Goal: Information Seeking & Learning: Learn about a topic

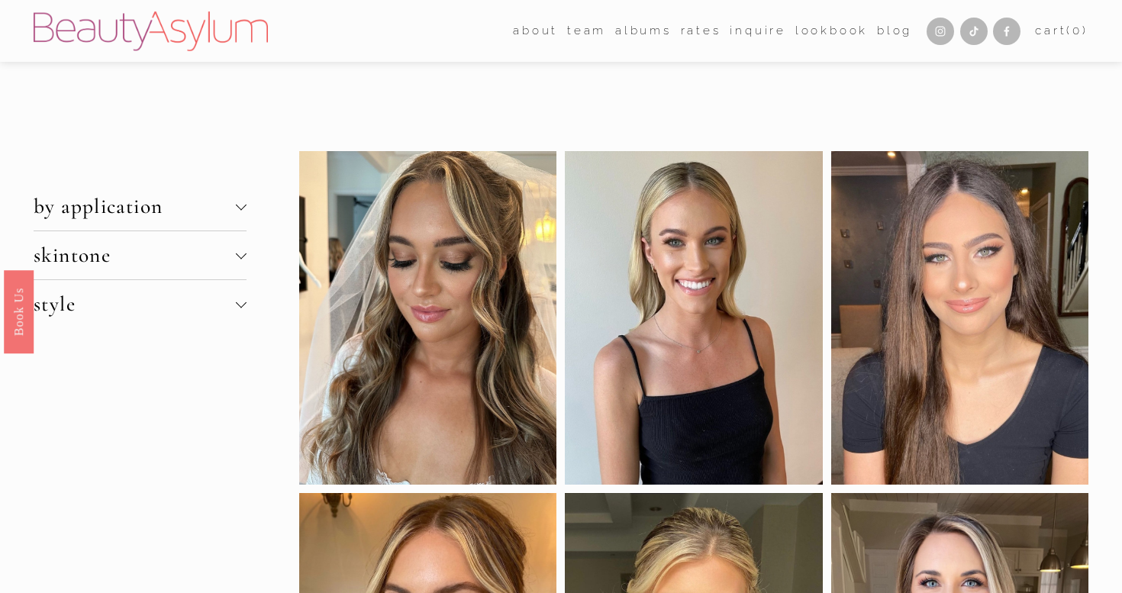
click at [240, 255] on div at bounding box center [241, 253] width 11 height 11
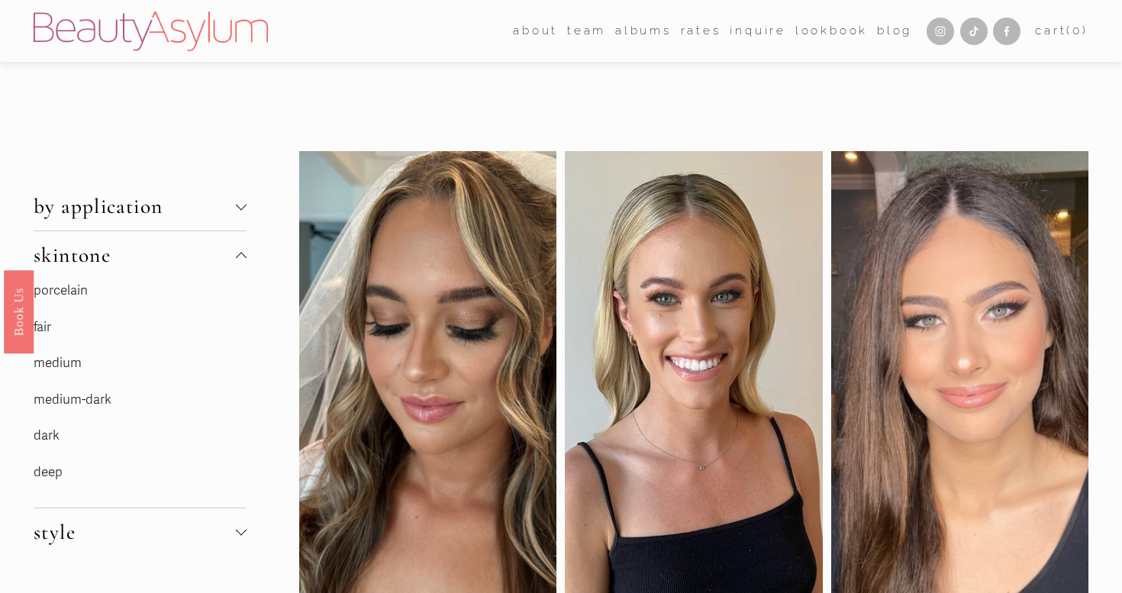
click at [55, 286] on link "porcelain" at bounding box center [61, 290] width 54 height 16
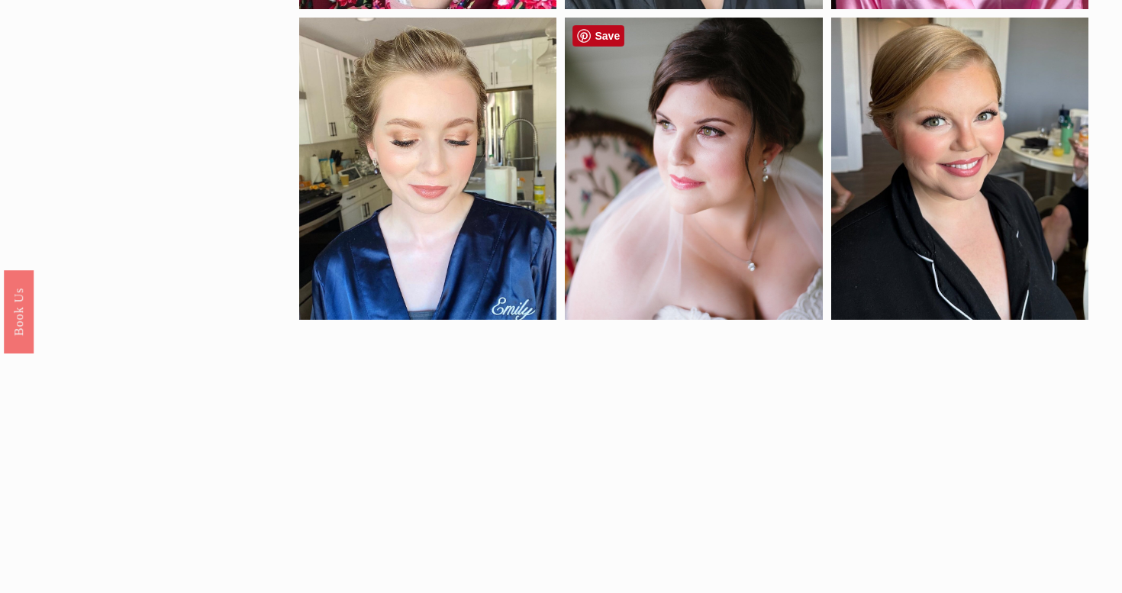
scroll to position [933, 0]
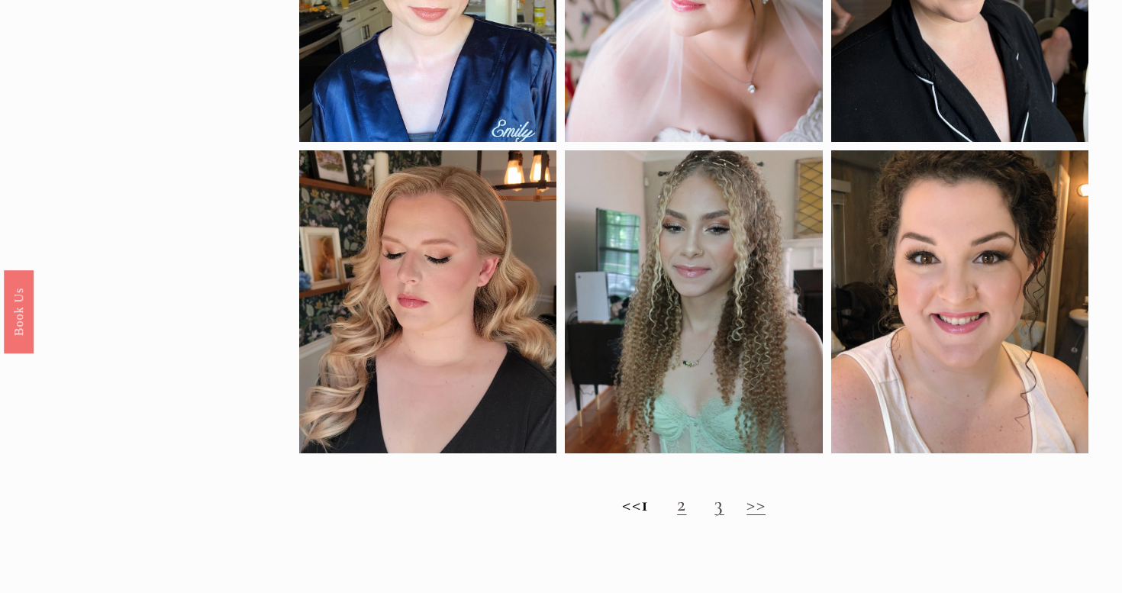
click at [686, 508] on link "2" at bounding box center [681, 504] width 9 height 25
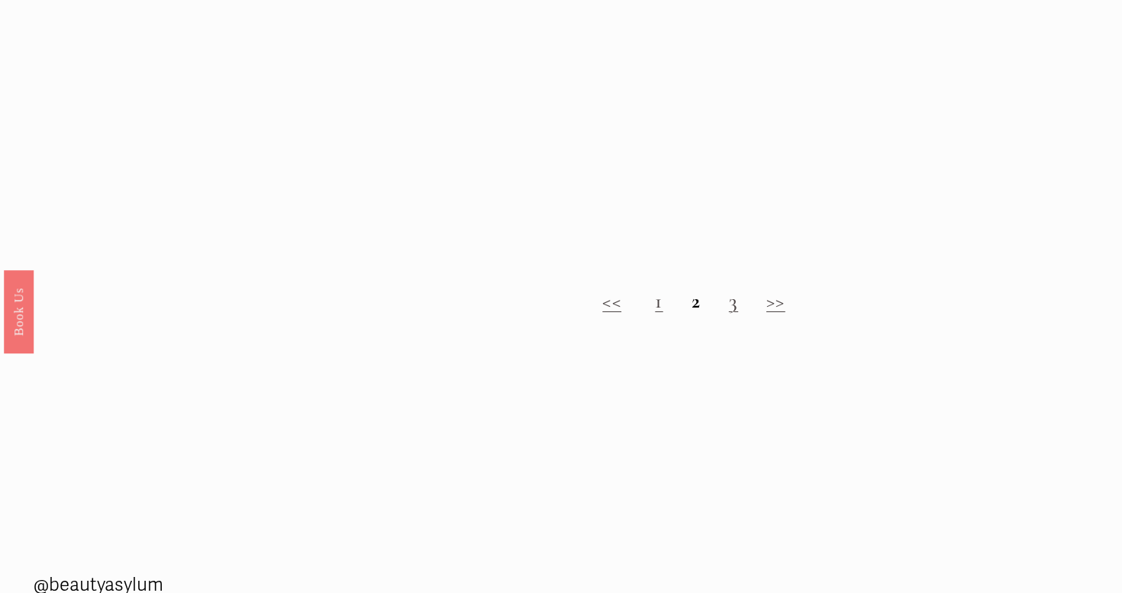
scroll to position [1131, 0]
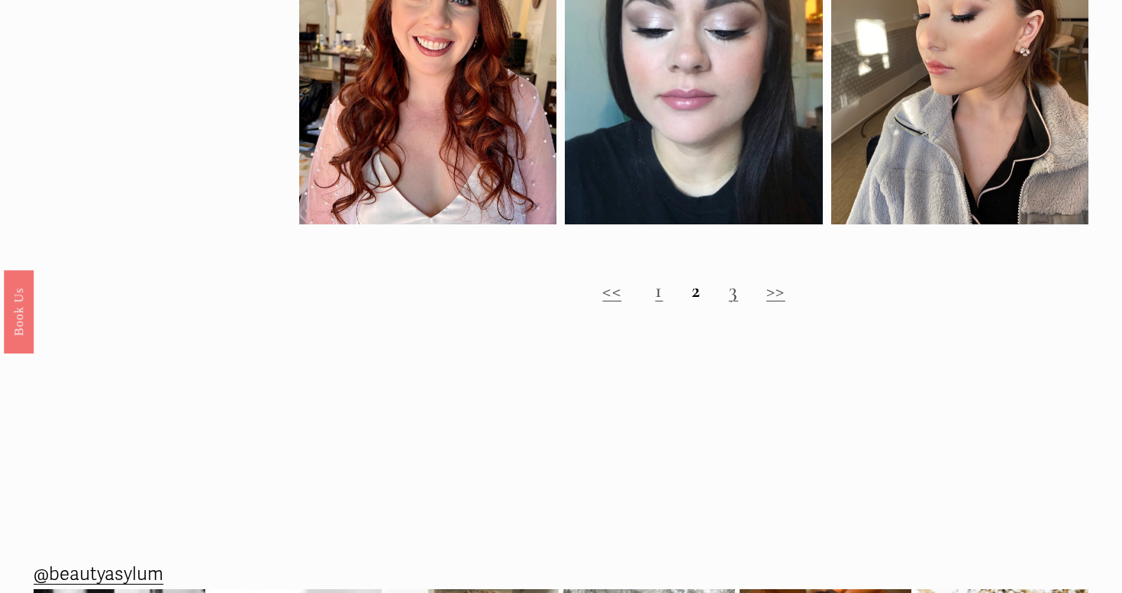
click at [733, 298] on link "3" at bounding box center [733, 290] width 9 height 25
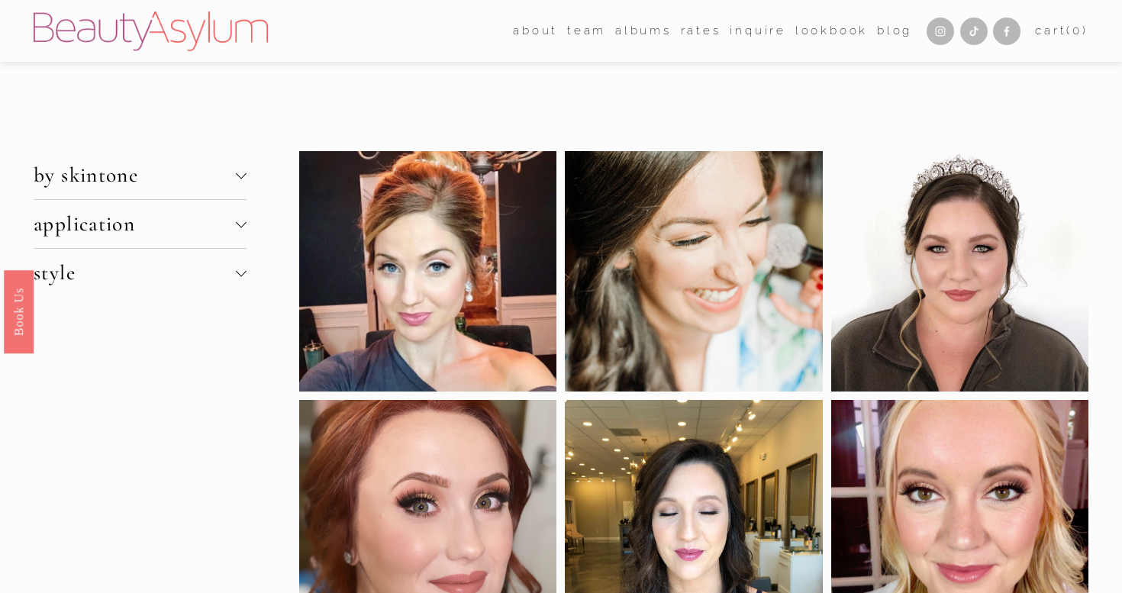
click at [185, 230] on span "application" at bounding box center [135, 223] width 202 height 25
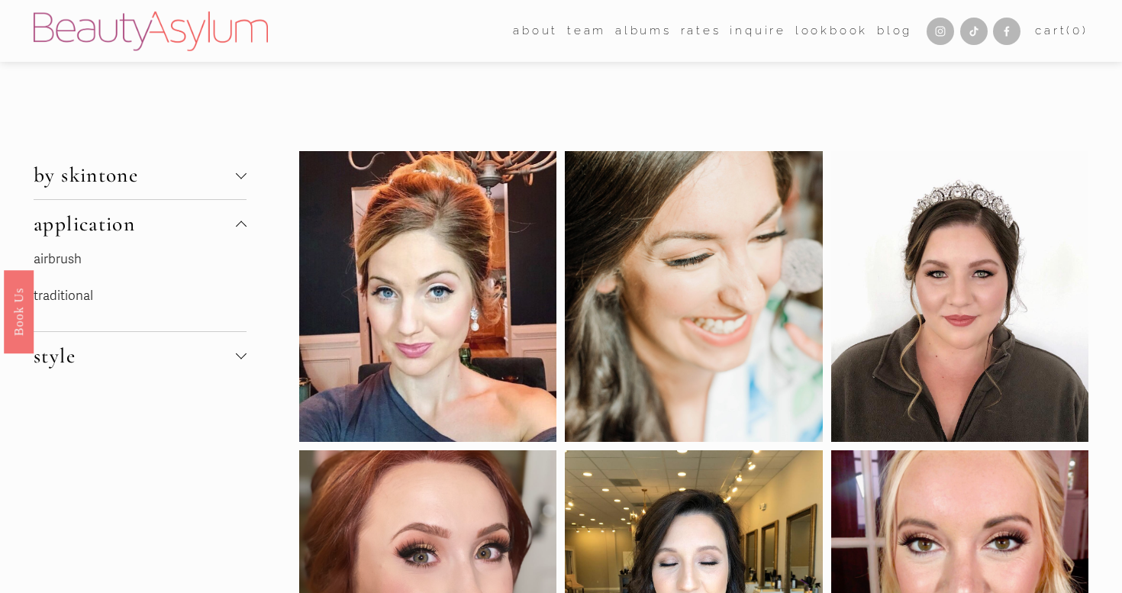
click at [198, 182] on span "by skintone" at bounding box center [135, 175] width 202 height 25
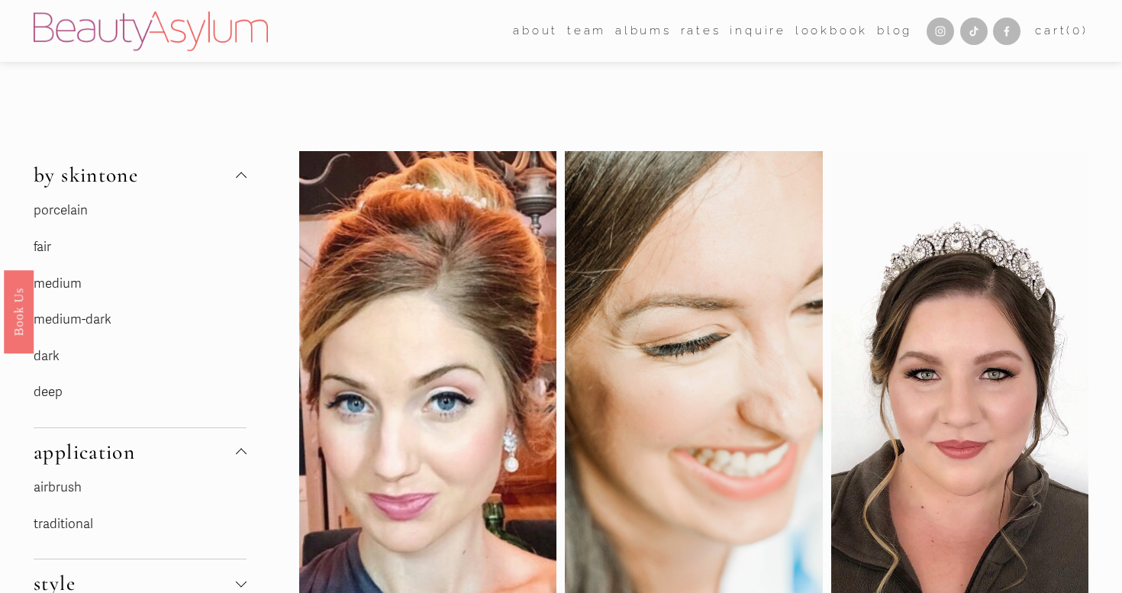
click at [57, 286] on link "medium" at bounding box center [58, 284] width 48 height 16
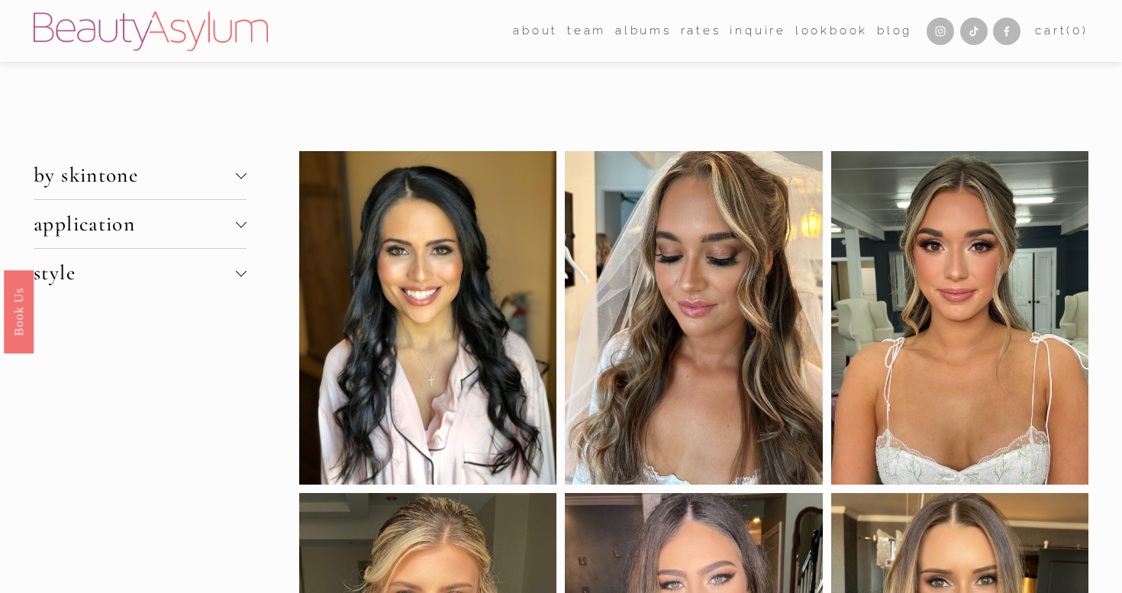
click at [163, 176] on span "by skintone" at bounding box center [135, 175] width 202 height 25
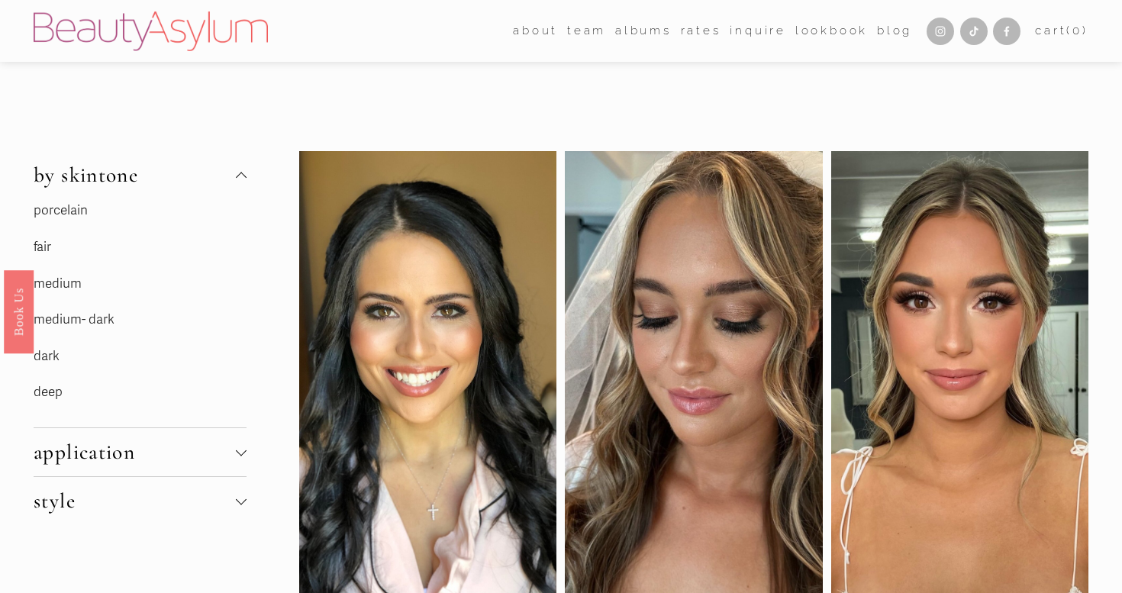
click at [34, 256] on p "fair" at bounding box center [140, 248] width 213 height 24
click at [39, 250] on link "fair" at bounding box center [43, 247] width 18 height 16
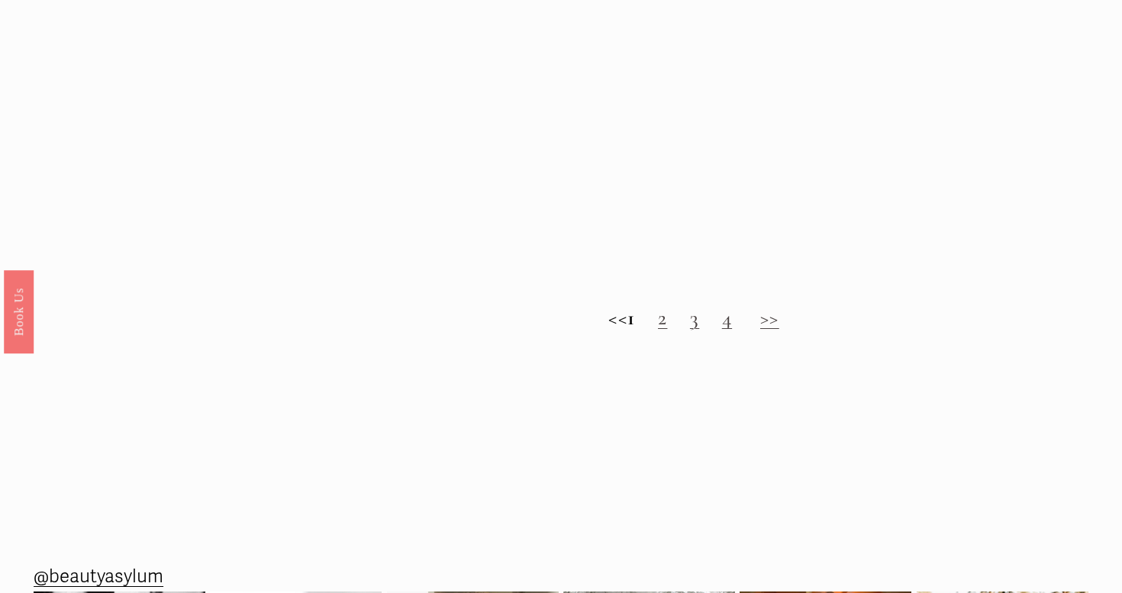
scroll to position [1520, 0]
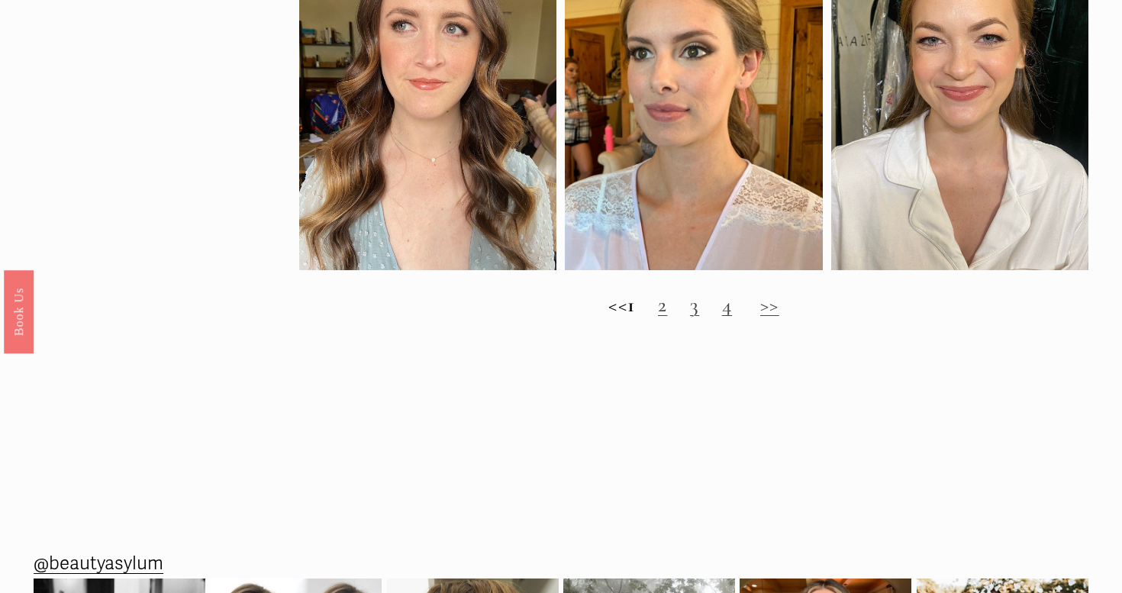
click at [667, 311] on link "2" at bounding box center [662, 304] width 9 height 25
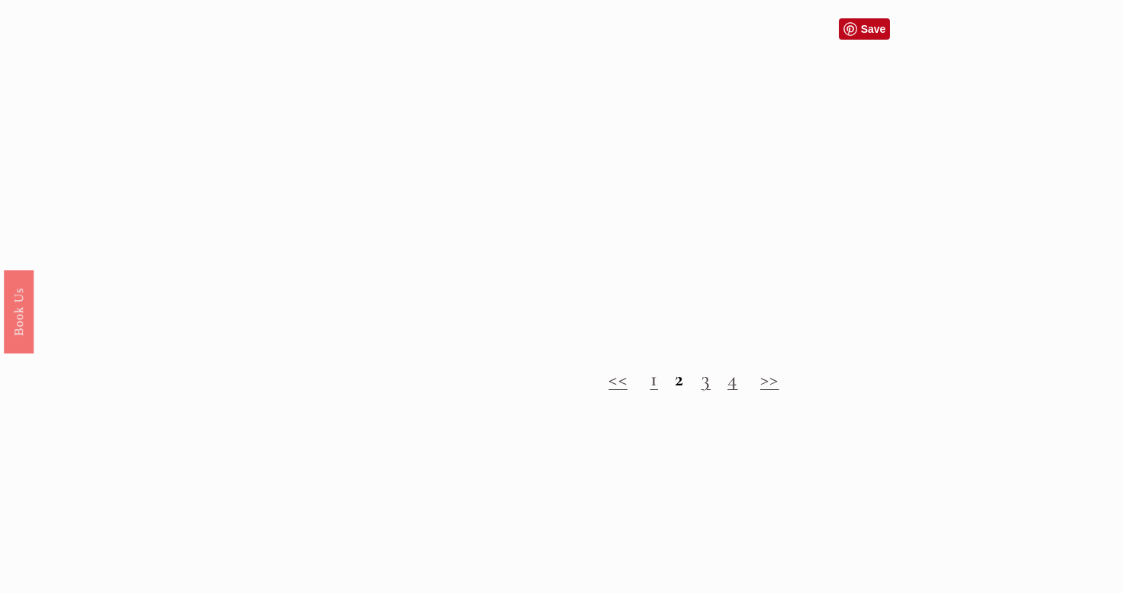
scroll to position [1505, 0]
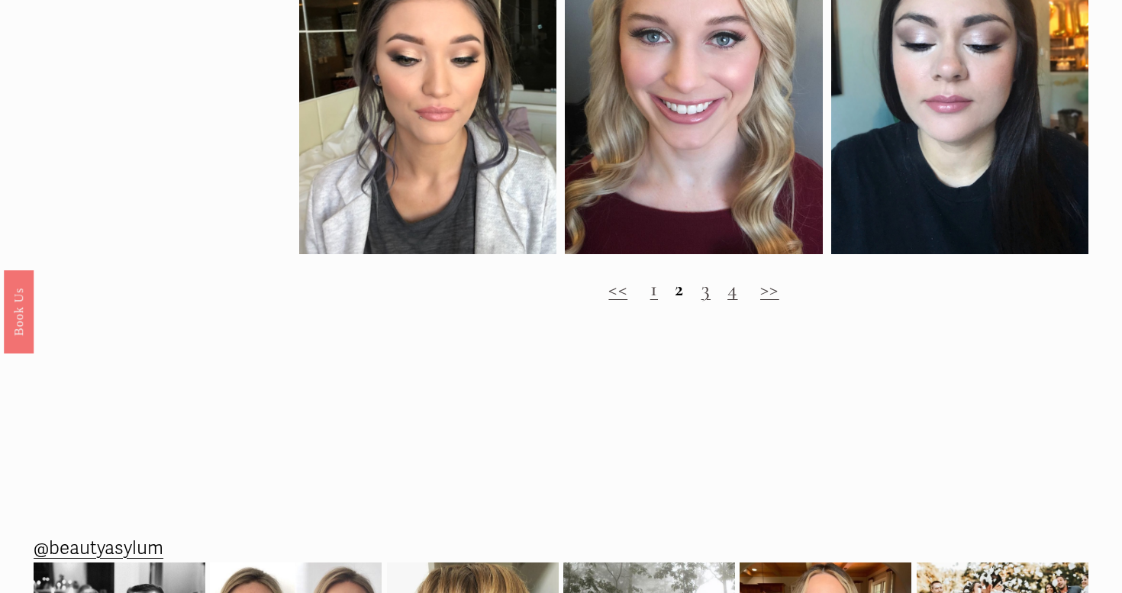
click at [701, 295] on h2 "<< 1 2 3 4 >>" at bounding box center [693, 289] width 789 height 24
click at [712, 295] on h2 "<< 1 2 3 4 >>" at bounding box center [693, 289] width 789 height 24
click at [704, 292] on link "3" at bounding box center [706, 288] width 9 height 25
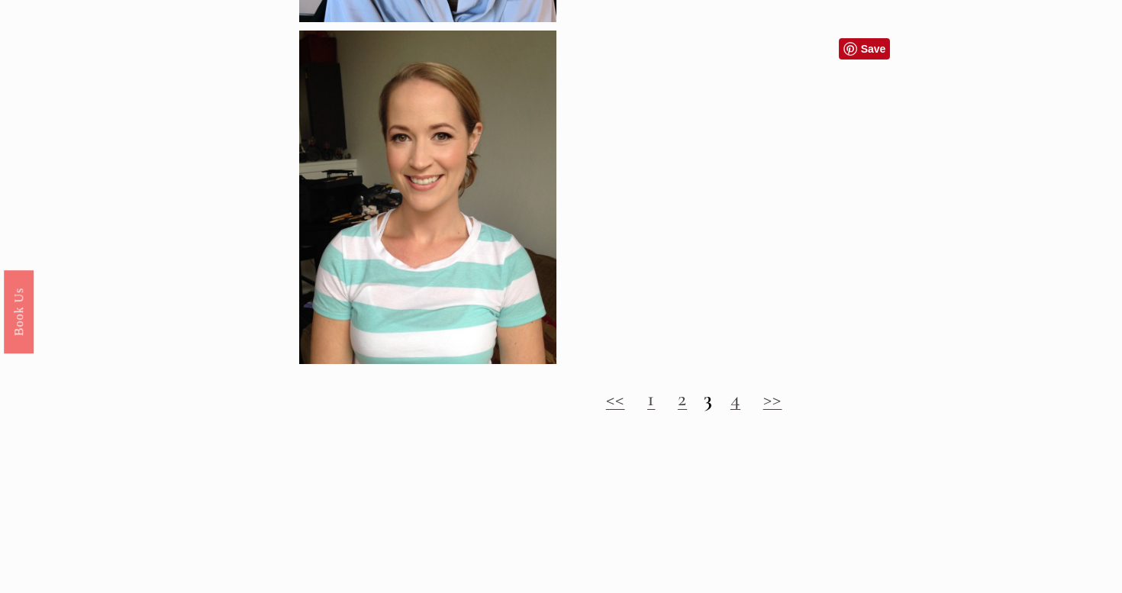
scroll to position [1502, 0]
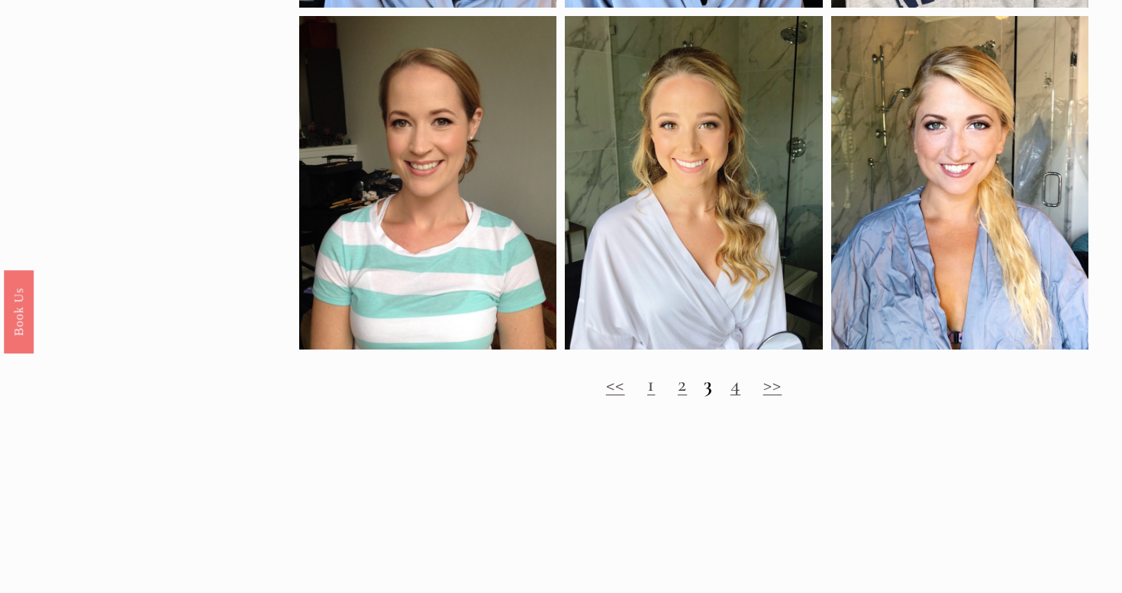
click at [736, 394] on link "4" at bounding box center [736, 384] width 10 height 25
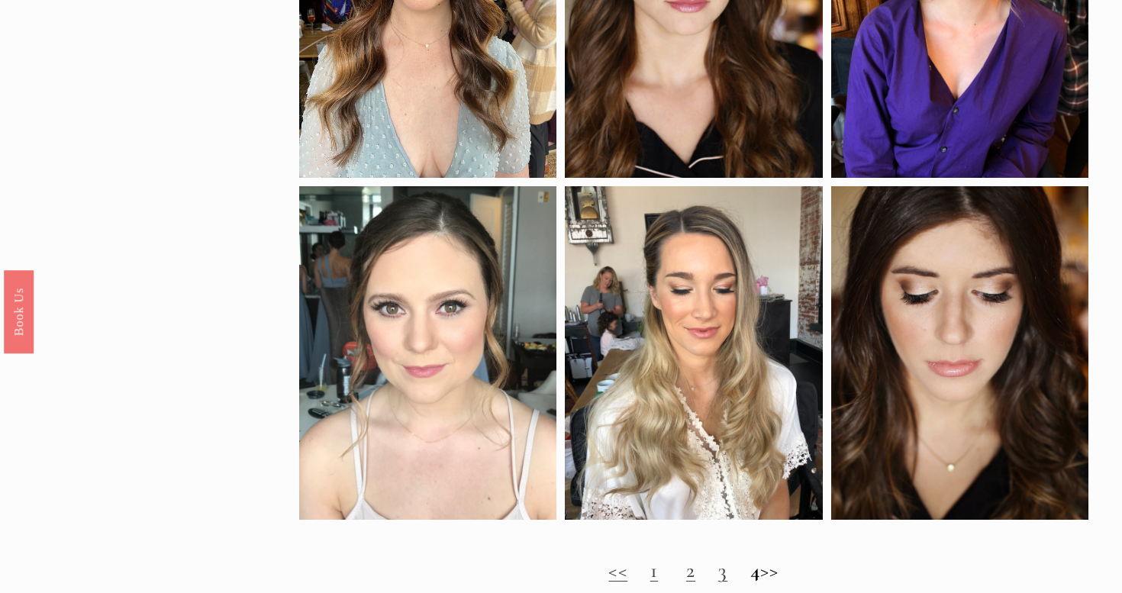
scroll to position [1357, 0]
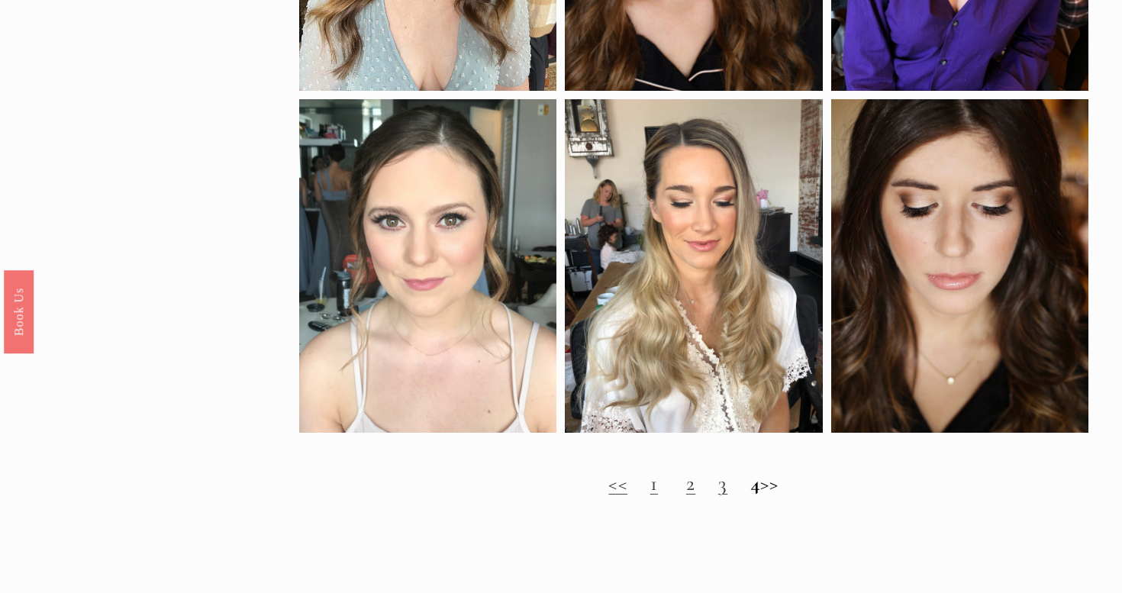
click at [718, 491] on link "3" at bounding box center [722, 483] width 9 height 25
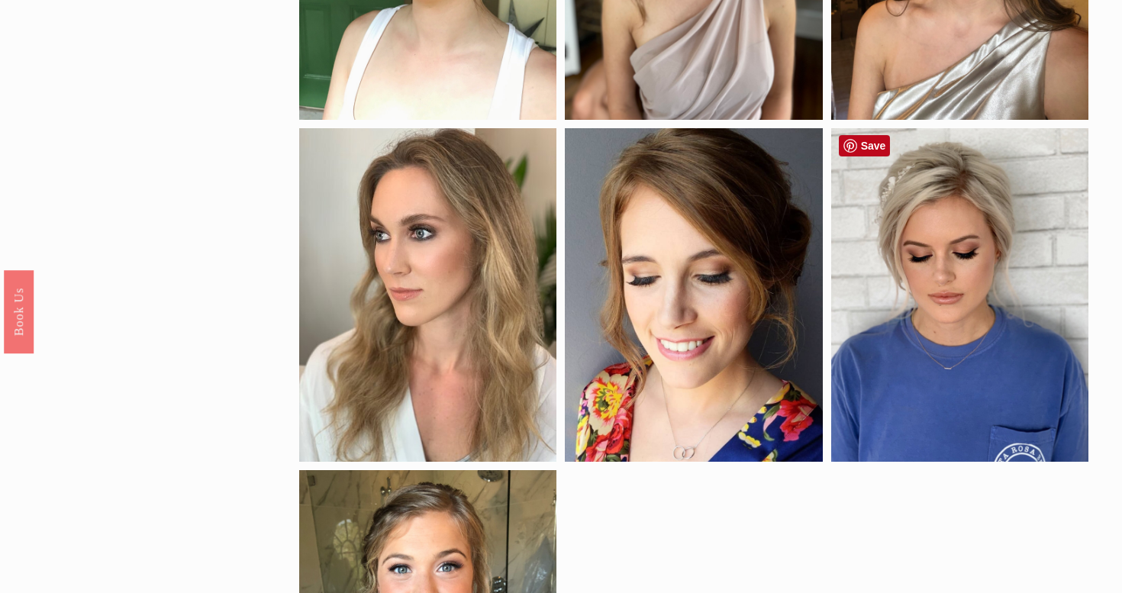
scroll to position [986, 0]
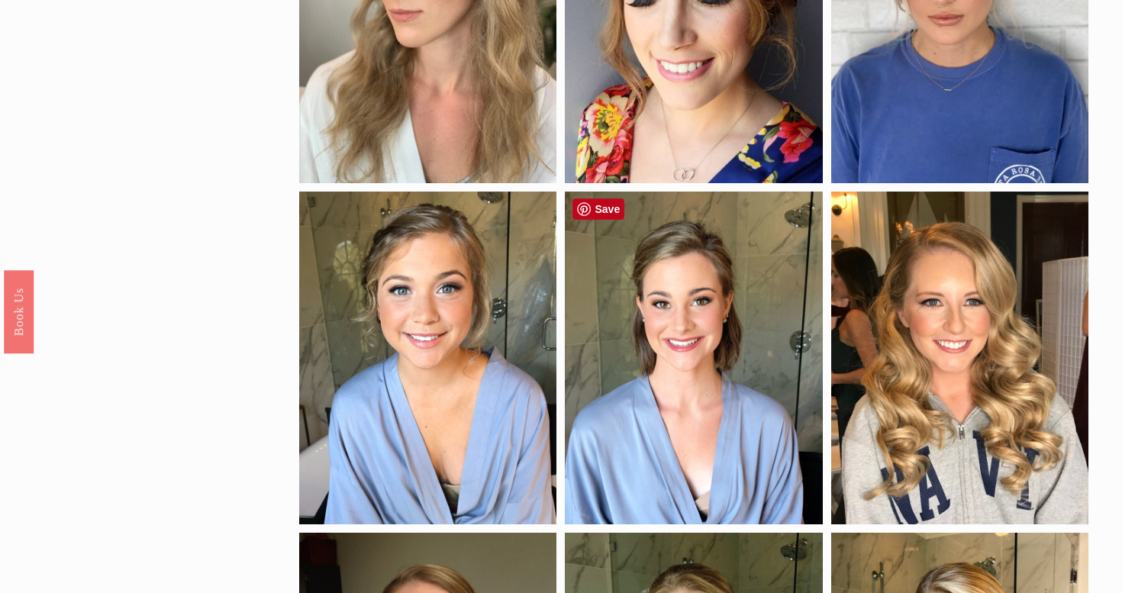
click at [678, 357] on div at bounding box center [693, 359] width 257 height 334
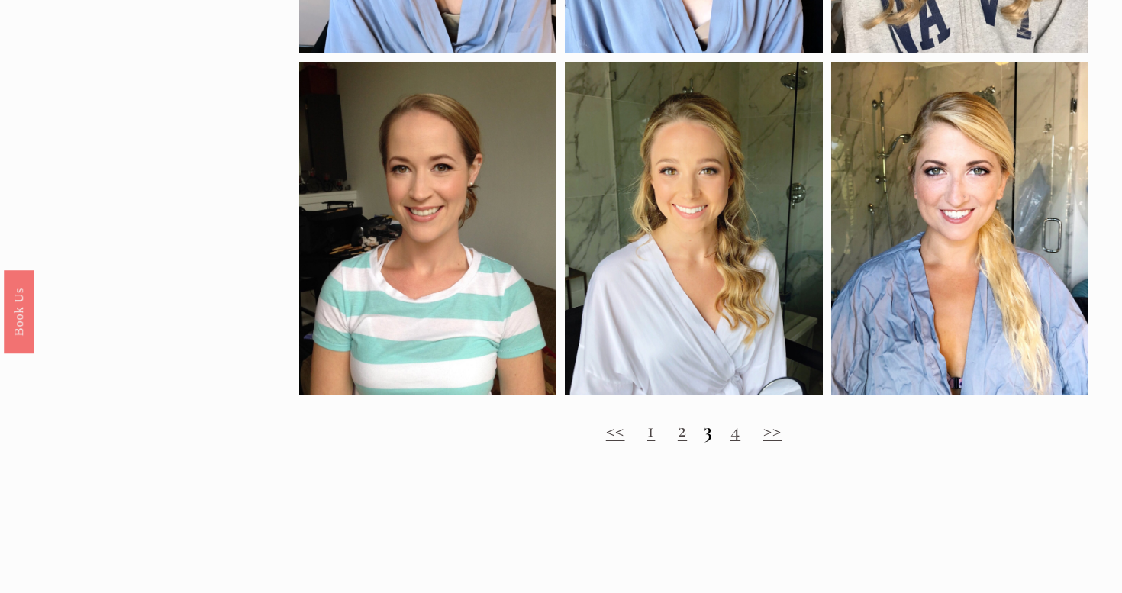
scroll to position [1457, 0]
click at [741, 433] on link "4" at bounding box center [736, 429] width 10 height 25
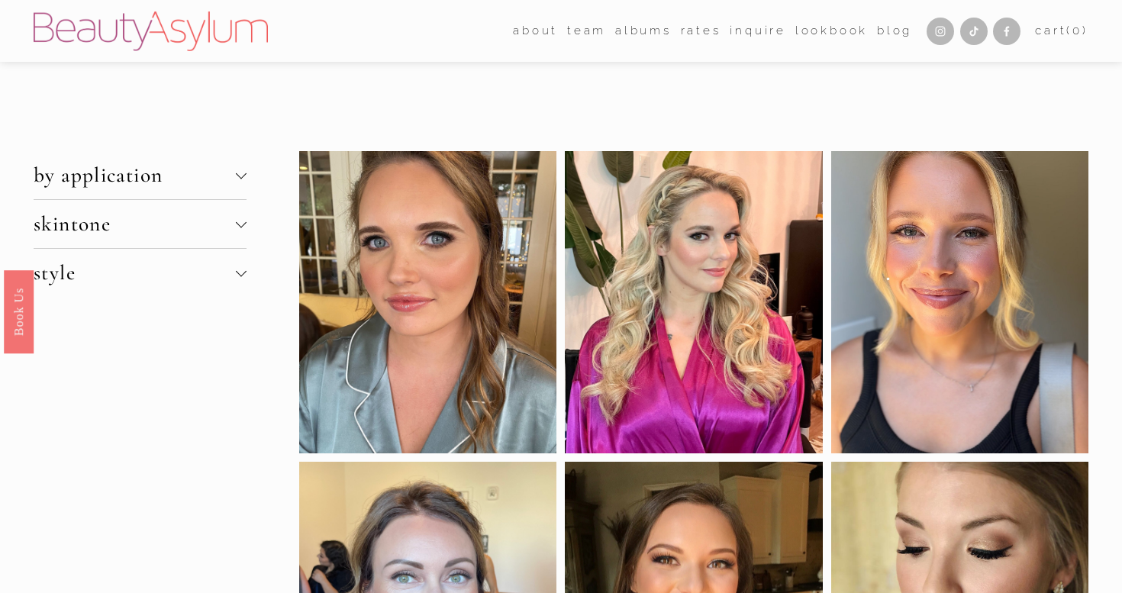
click at [150, 218] on span "skintone" at bounding box center [135, 223] width 202 height 25
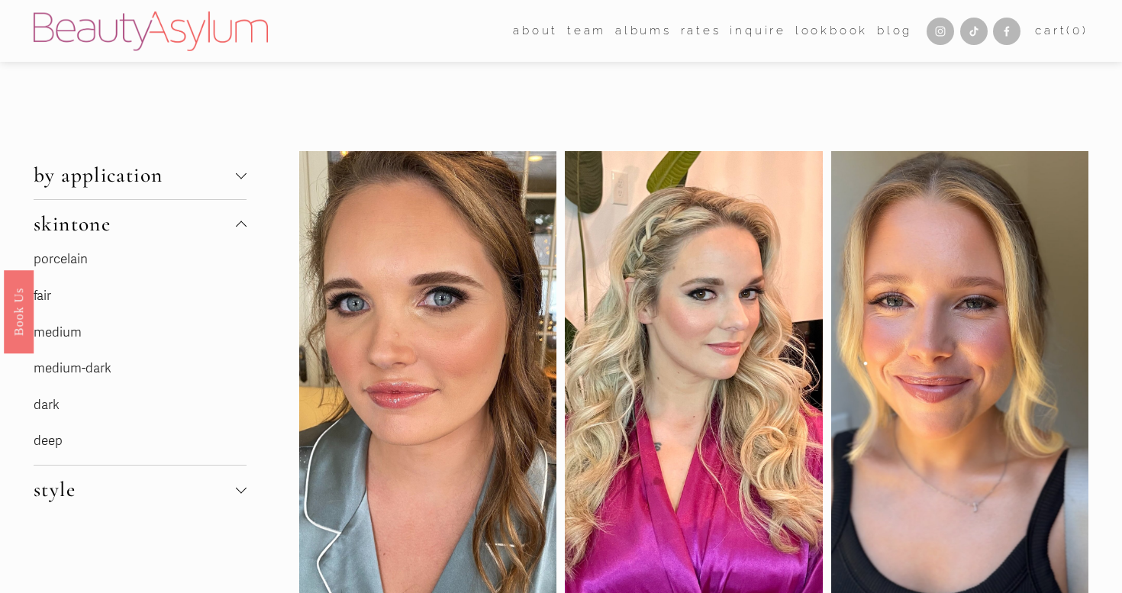
click at [75, 255] on link "porcelain" at bounding box center [61, 259] width 54 height 16
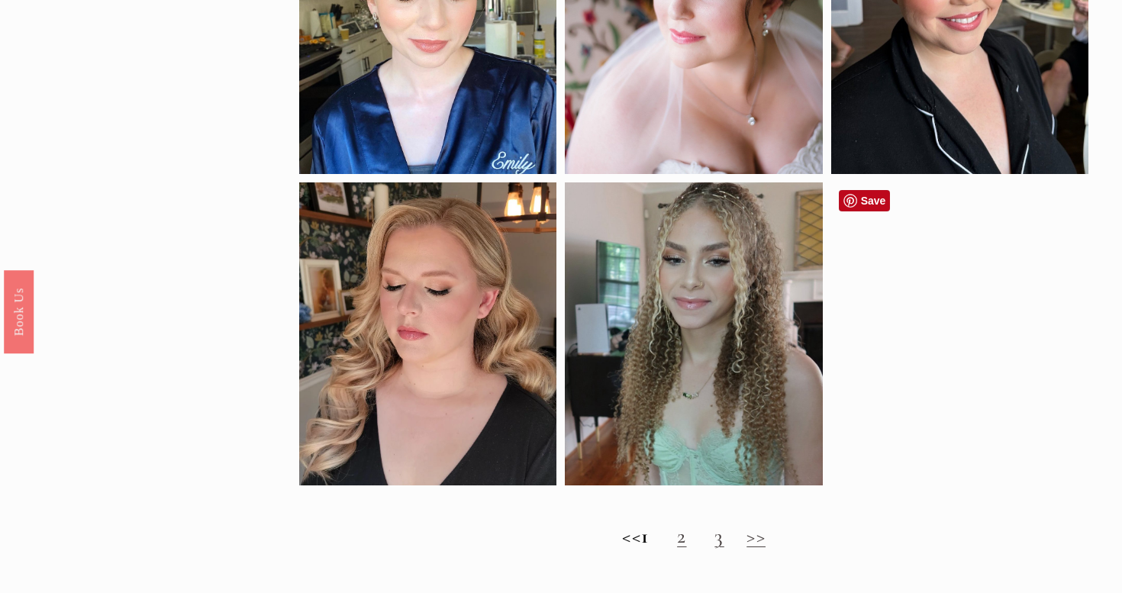
scroll to position [921, 0]
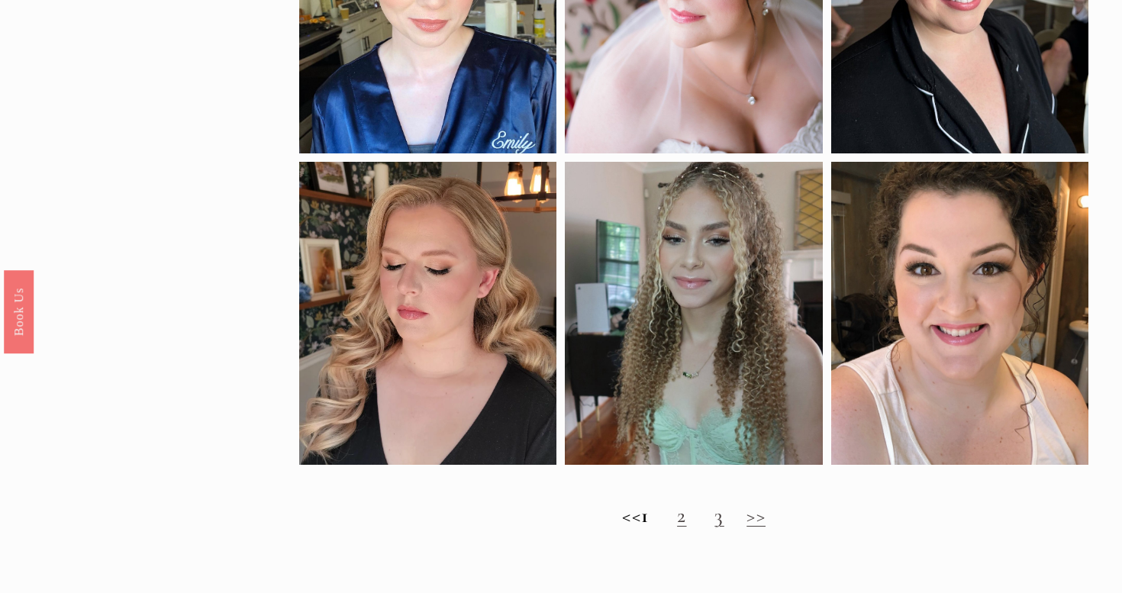
click at [686, 518] on link "2" at bounding box center [681, 515] width 9 height 25
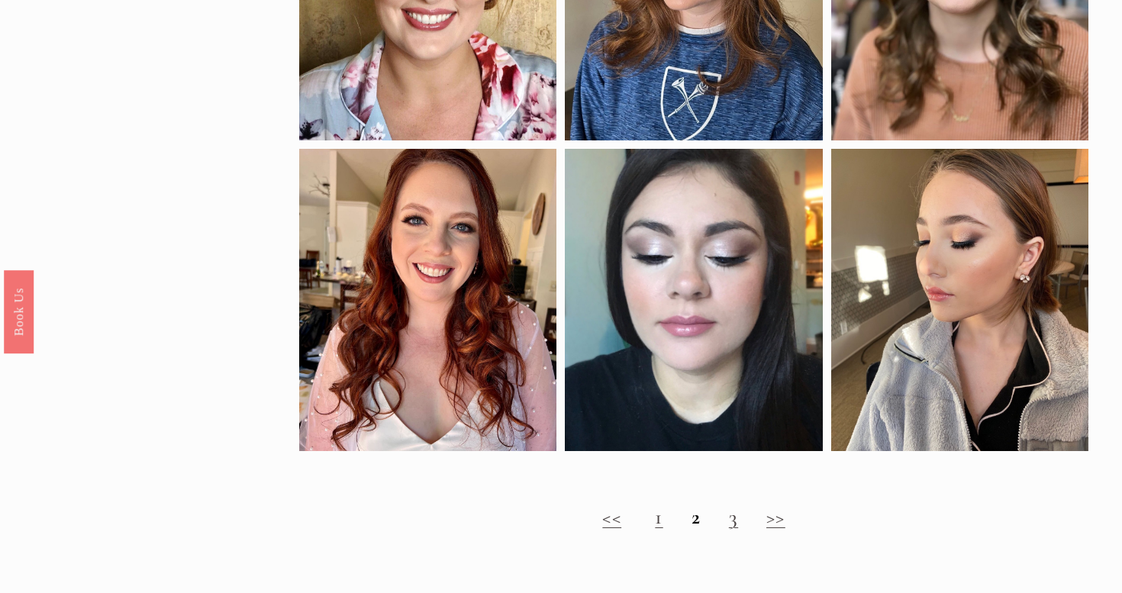
scroll to position [973, 0]
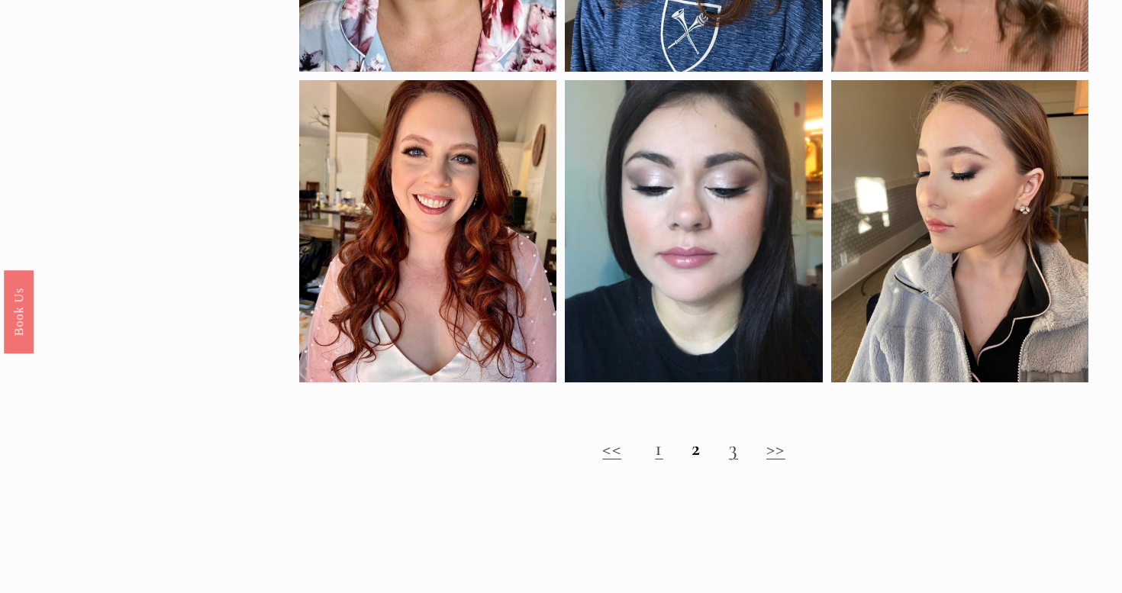
click at [736, 451] on link "3" at bounding box center [733, 448] width 9 height 25
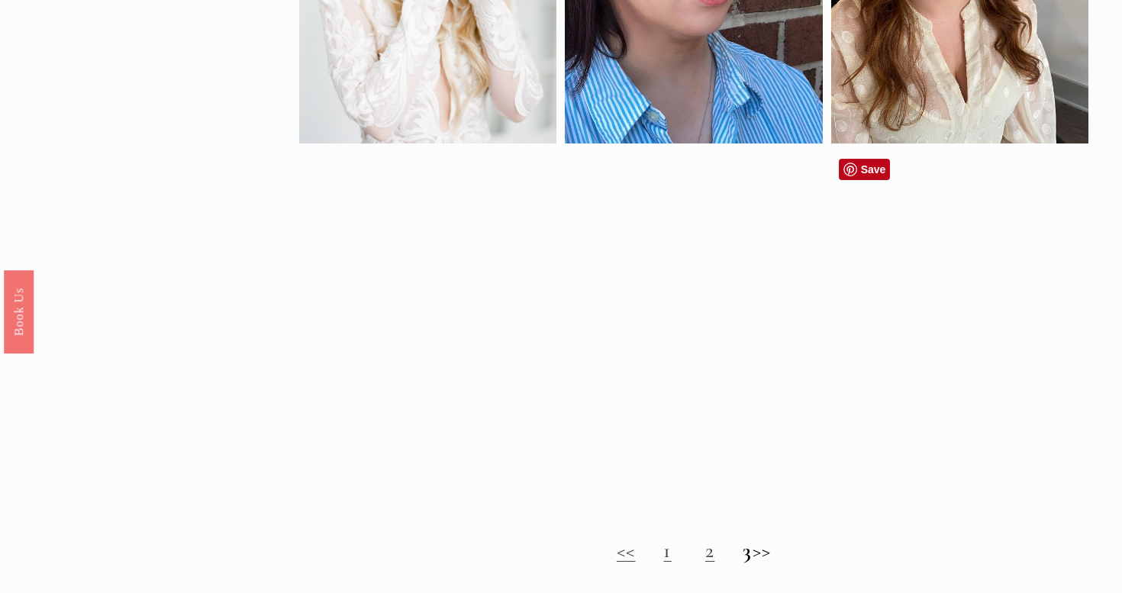
scroll to position [1023, 0]
